Goal: Information Seeking & Learning: Find specific fact

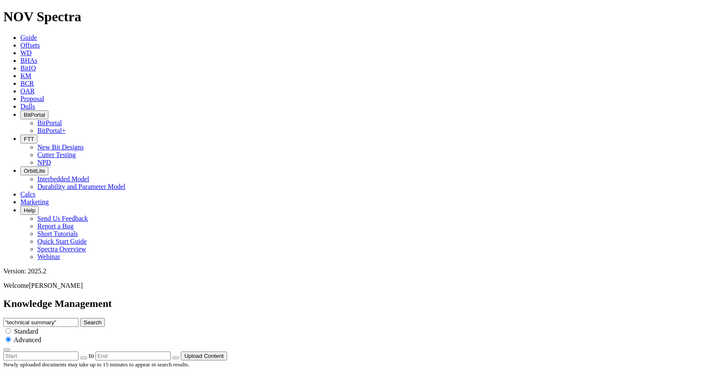
scroll to position [1017, 0]
click at [20, 42] on icon at bounding box center [20, 45] width 0 height 7
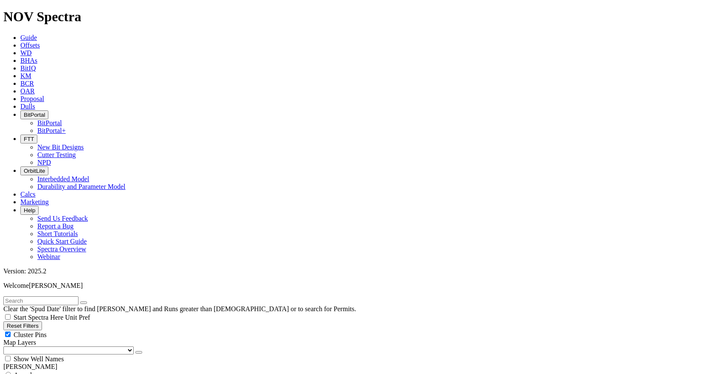
click at [22, 371] on span "Anywhere" at bounding box center [28, 374] width 28 height 7
radio input "true"
radio input "false"
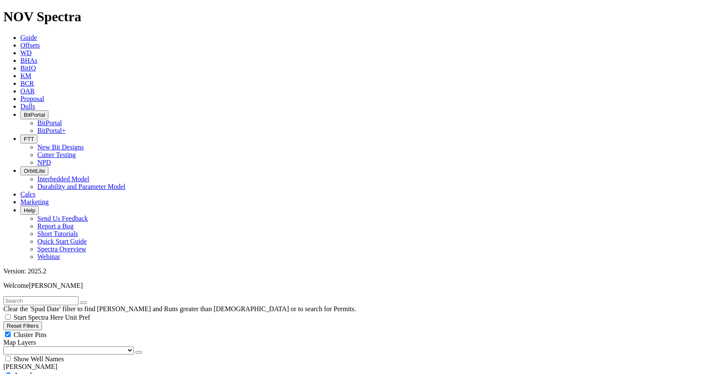
type input "9.5"
checkbox input "false"
type input "9.5"
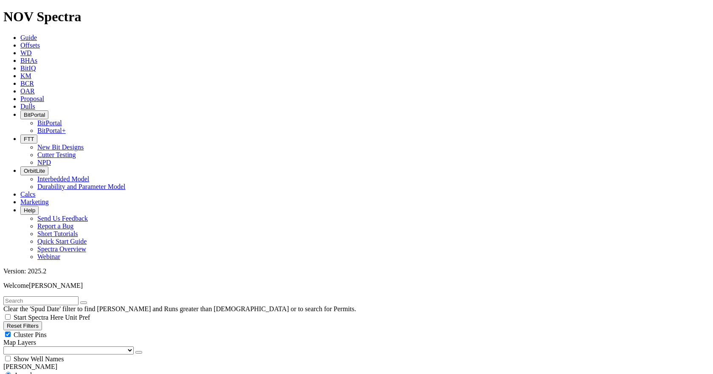
type input "9.875"
radio input "false"
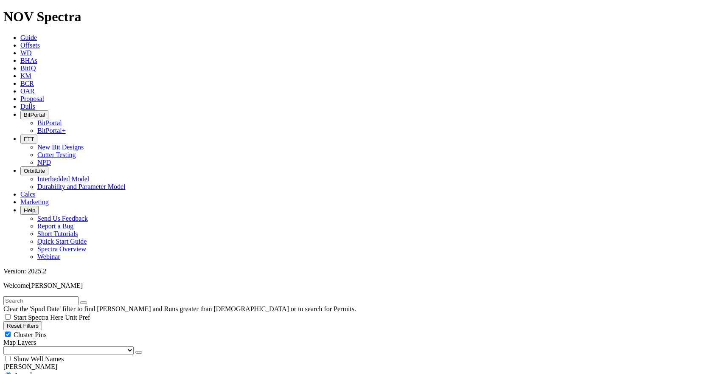
radio input "true"
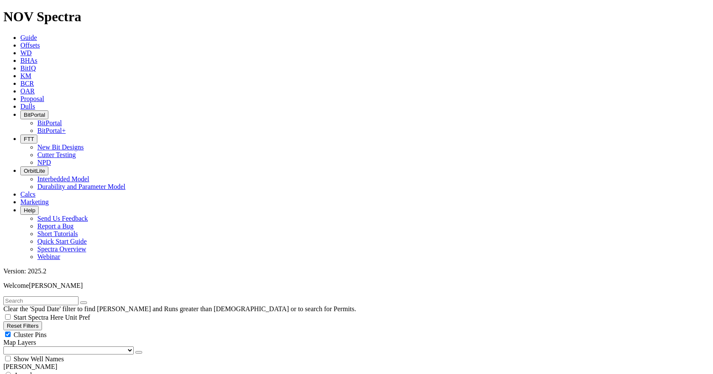
click at [24, 112] on icon "button" at bounding box center [24, 115] width 0 height 6
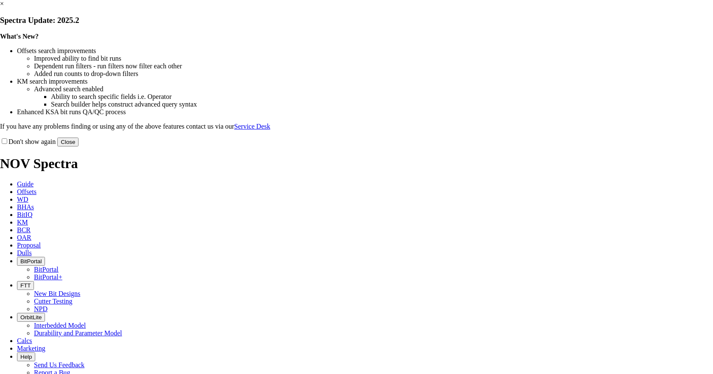
click at [78, 146] on button "Close" at bounding box center [67, 141] width 21 height 9
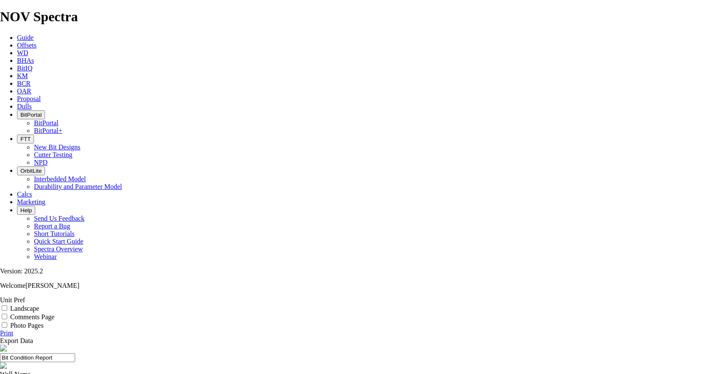
drag, startPoint x: 375, startPoint y: 97, endPoint x: 354, endPoint y: 98, distance: 21.2
copy div "A300123"
click at [45, 110] on button "BitPortal" at bounding box center [31, 114] width 28 height 9
click at [59, 119] on link "BitPortal" at bounding box center [46, 122] width 25 height 7
